Goal: Transaction & Acquisition: Purchase product/service

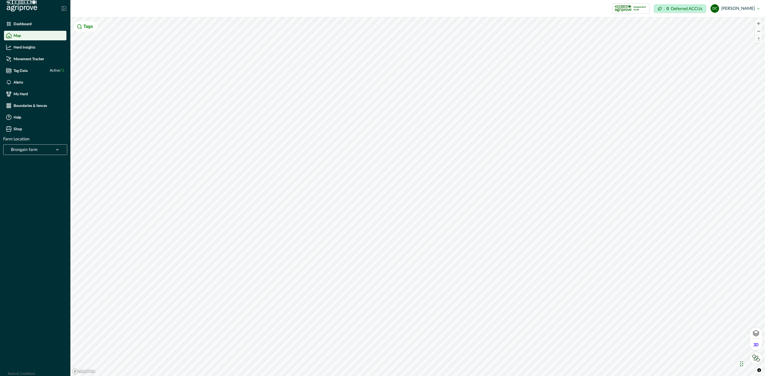
click at [23, 25] on p "Dashboard" at bounding box center [23, 24] width 18 height 4
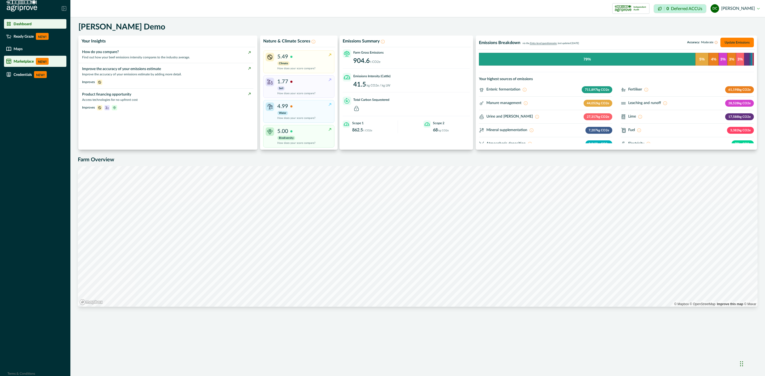
click at [35, 60] on div "Marketplace NEW!" at bounding box center [35, 61] width 58 height 7
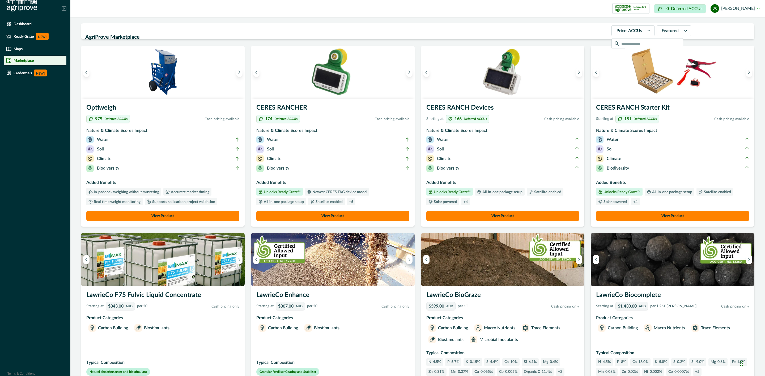
click at [477, 110] on h3 "CERES RANCH Devices" at bounding box center [502, 109] width 153 height 12
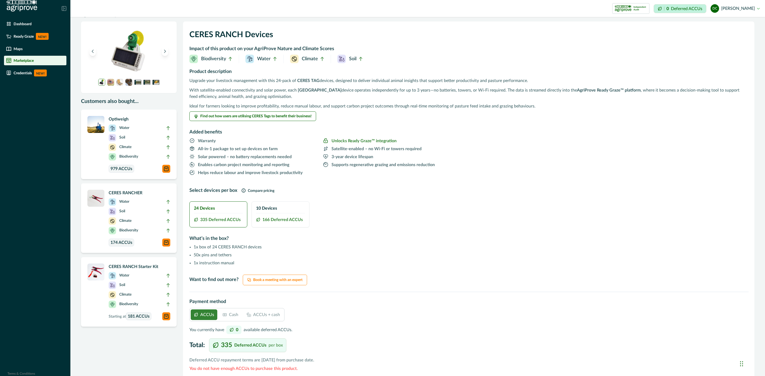
scroll to position [12, 0]
drag, startPoint x: 254, startPoint y: 129, endPoint x: 247, endPoint y: 118, distance: 13.3
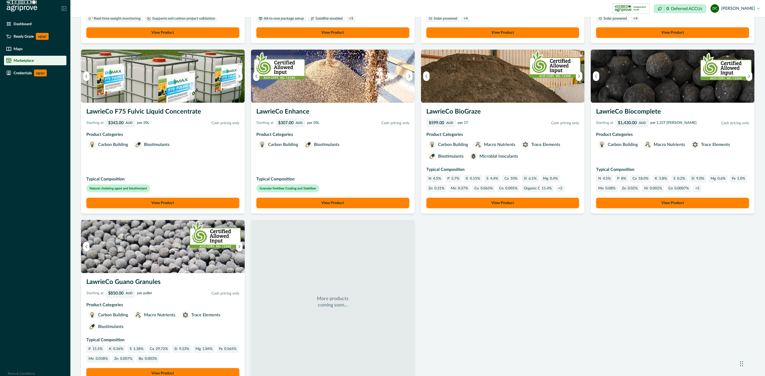
scroll to position [217, 0]
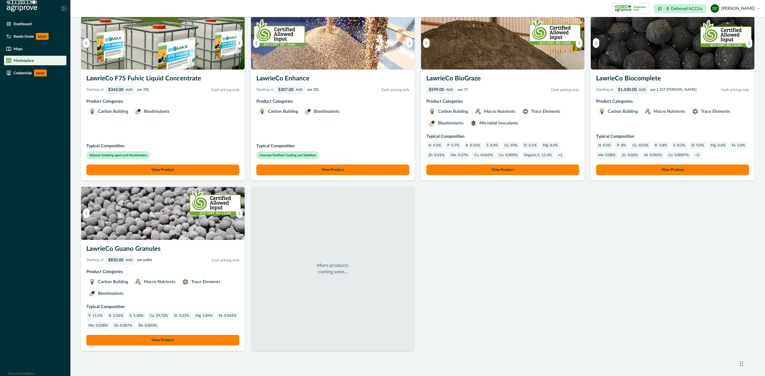
click at [513, 89] on p "Cash pricing only" at bounding box center [524, 90] width 109 height 6
